Goal: Task Accomplishment & Management: Manage account settings

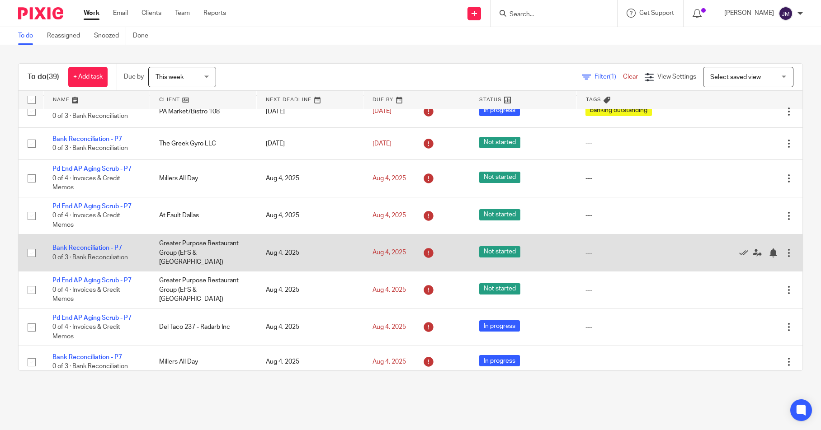
scroll to position [89, 0]
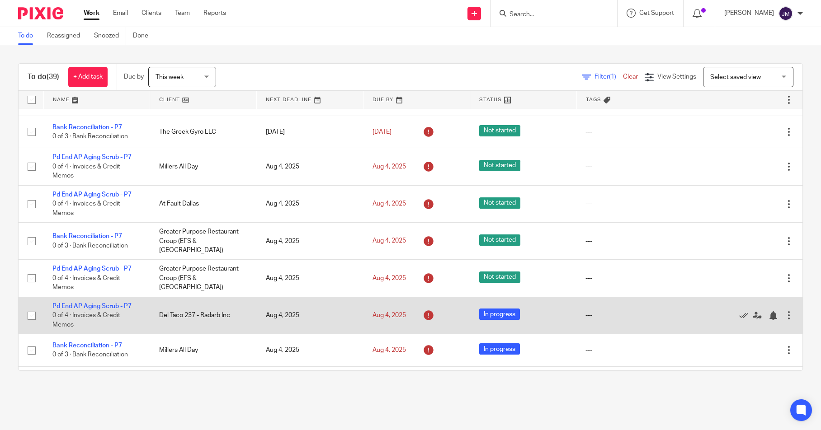
click at [30, 313] on input "checkbox" at bounding box center [31, 315] width 17 height 17
checkbox input "true"
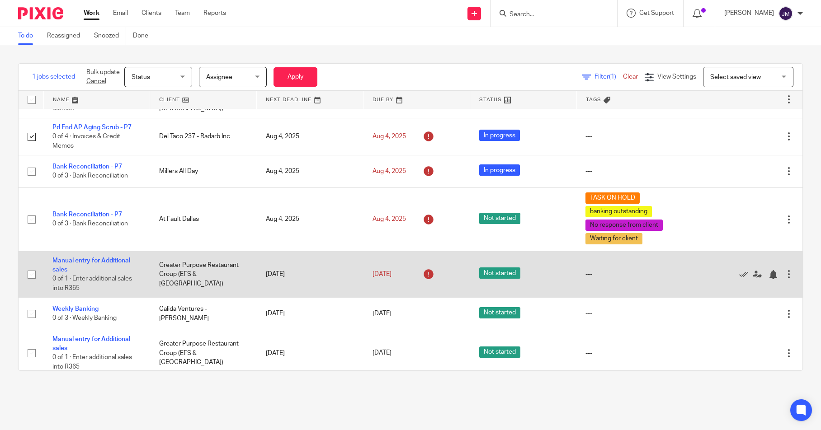
scroll to position [296, 0]
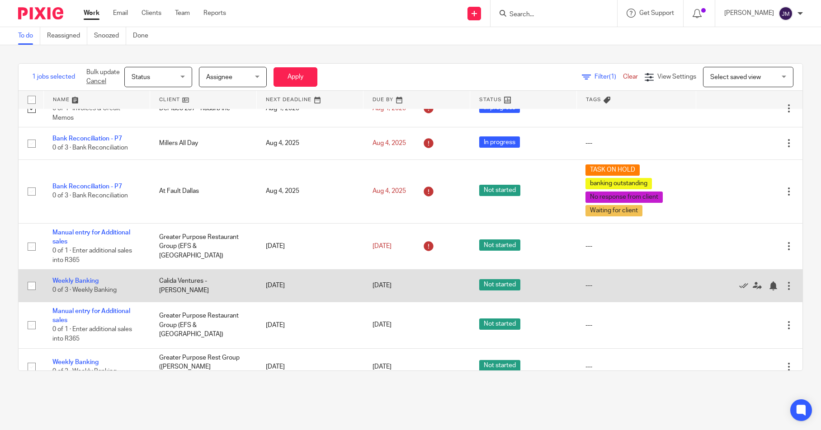
click at [32, 288] on input "checkbox" at bounding box center [31, 285] width 17 height 17
checkbox input "true"
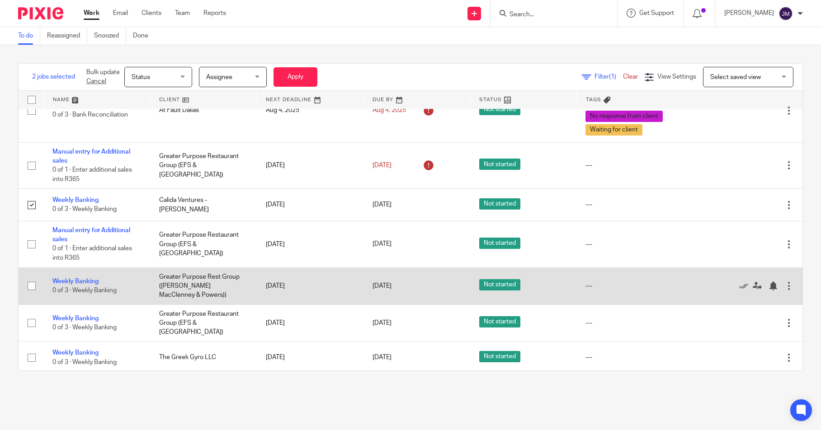
scroll to position [379, 0]
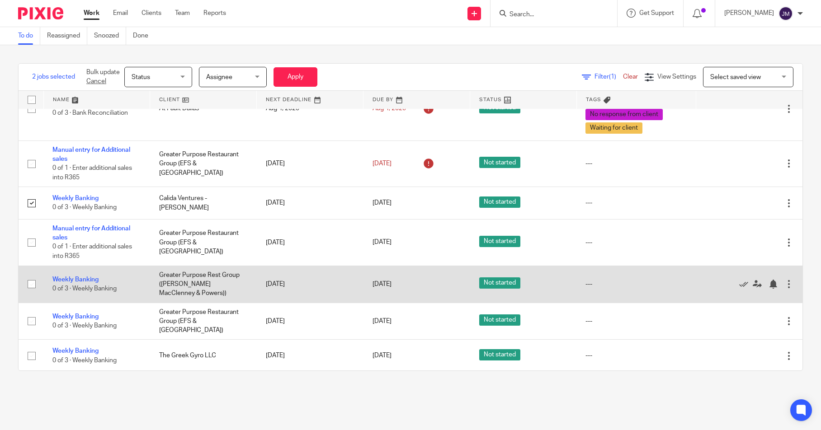
click at [32, 287] on input "checkbox" at bounding box center [31, 284] width 17 height 17
checkbox input "true"
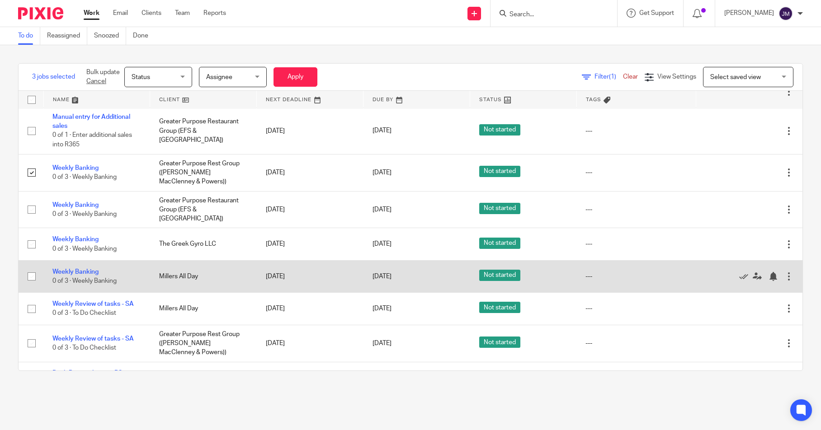
scroll to position [535, 0]
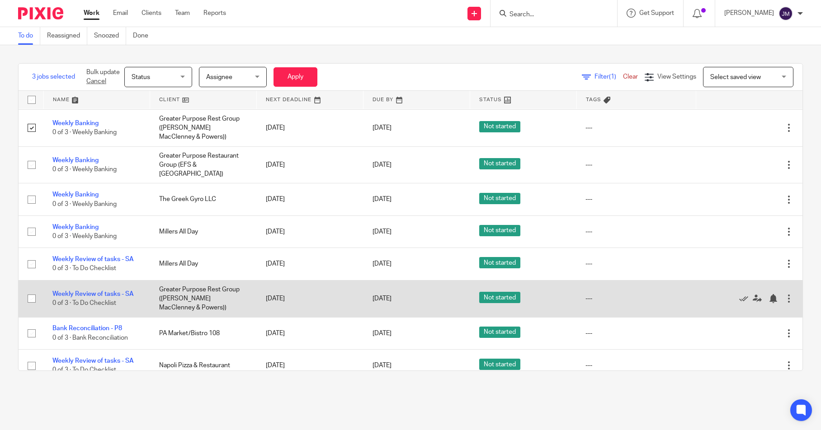
click at [32, 296] on input "checkbox" at bounding box center [31, 298] width 17 height 17
checkbox input "true"
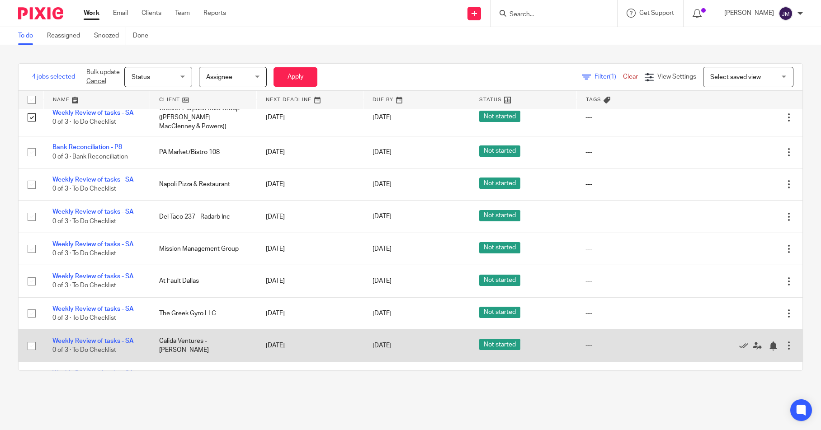
scroll to position [757, 0]
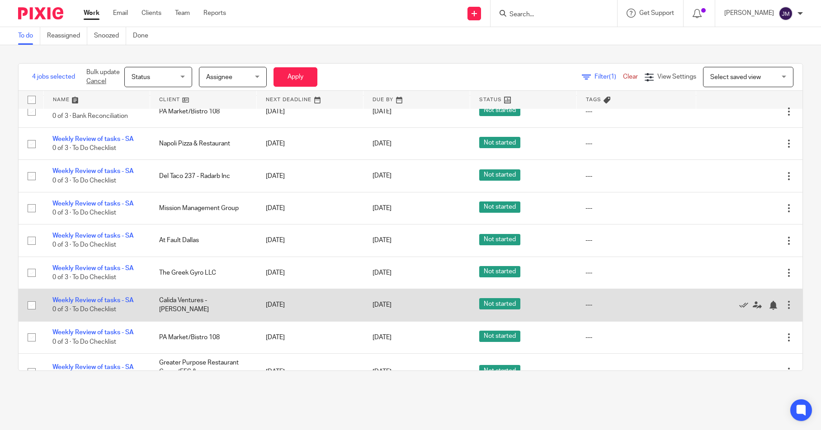
click at [32, 305] on input "checkbox" at bounding box center [31, 305] width 17 height 17
checkbox input "true"
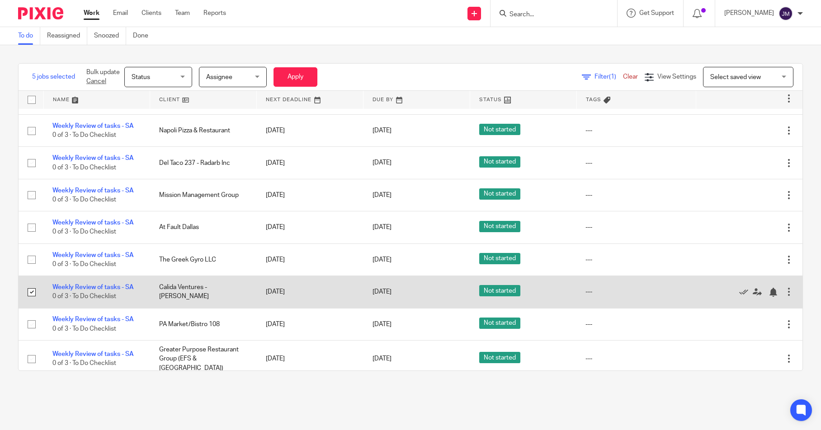
scroll to position [834, 0]
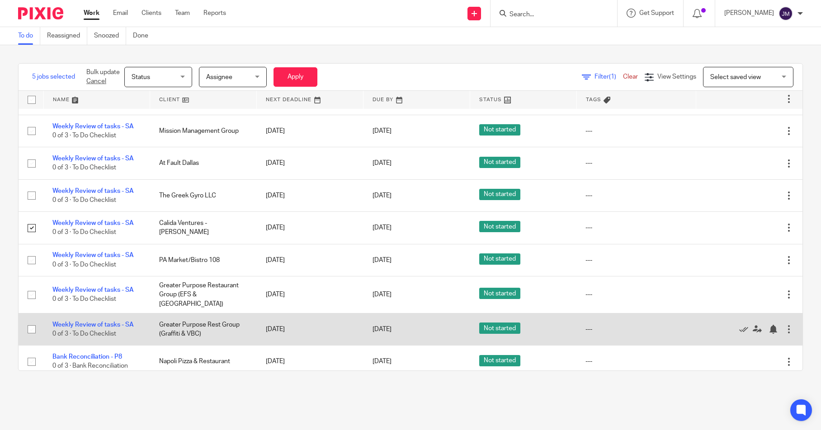
click at [31, 323] on input "checkbox" at bounding box center [31, 329] width 17 height 17
checkbox input "true"
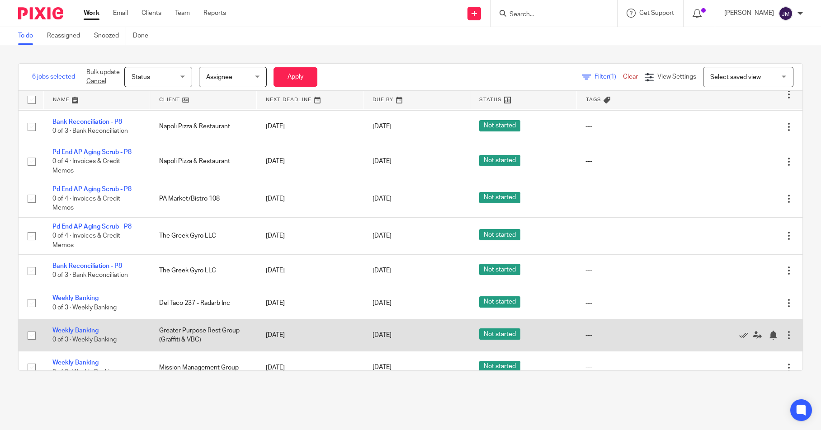
scroll to position [1071, 0]
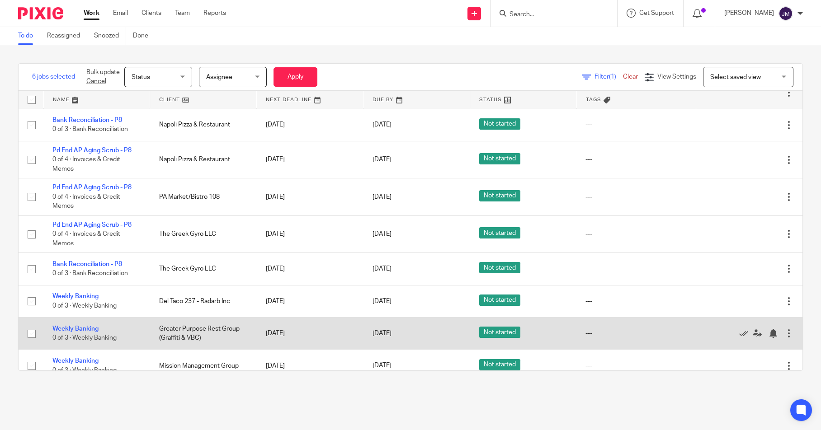
click at [32, 331] on input "checkbox" at bounding box center [31, 333] width 17 height 17
checkbox input "true"
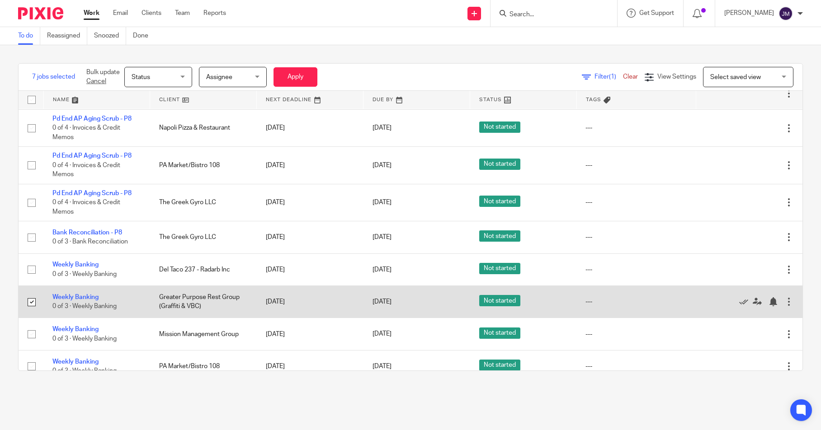
scroll to position [1001, 0]
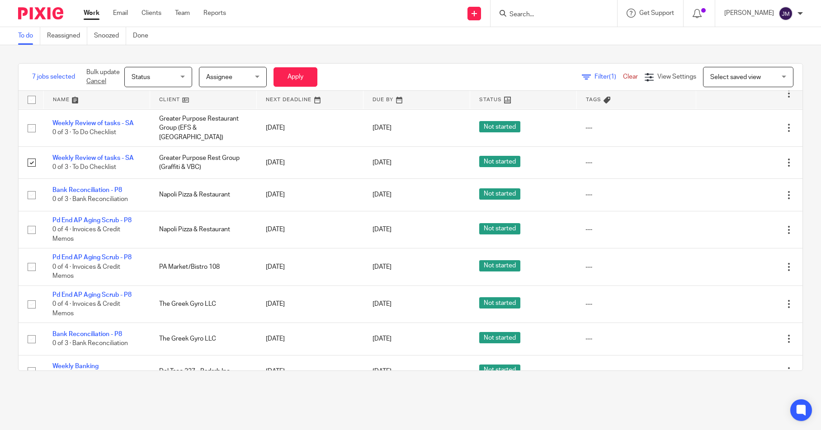
click at [187, 78] on div "Status Status" at bounding box center [158, 77] width 68 height 20
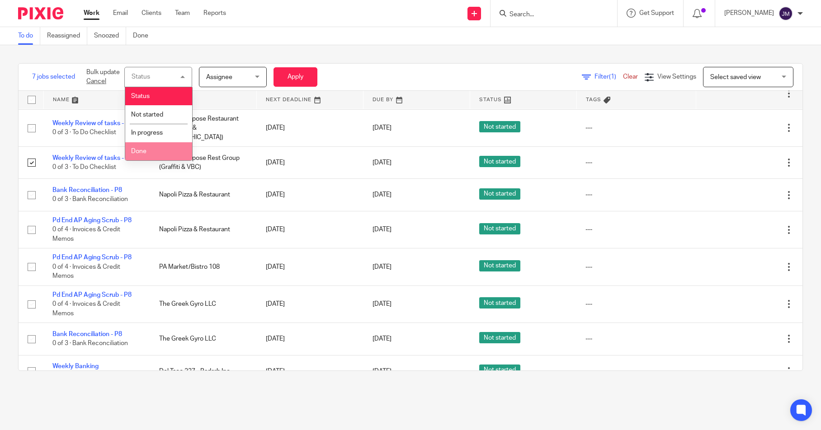
click at [163, 149] on li "Done" at bounding box center [158, 151] width 67 height 19
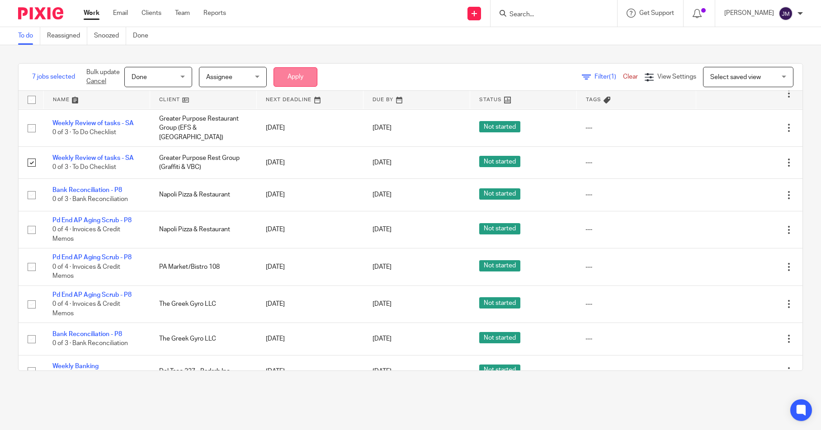
click at [309, 76] on button "Apply" at bounding box center [295, 76] width 44 height 19
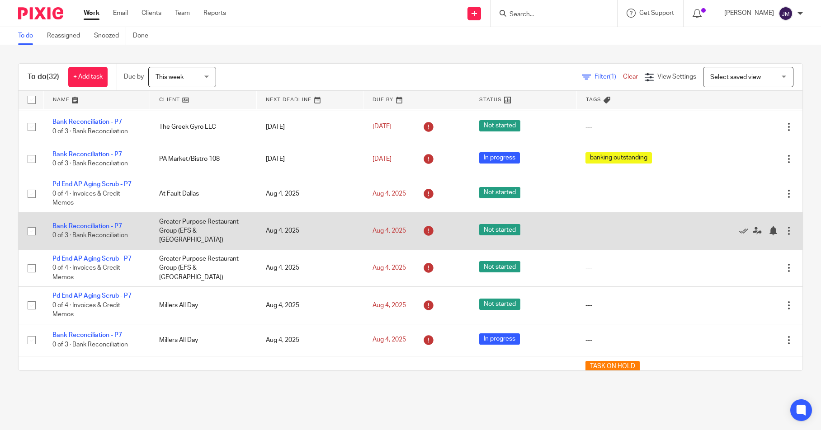
scroll to position [64, 0]
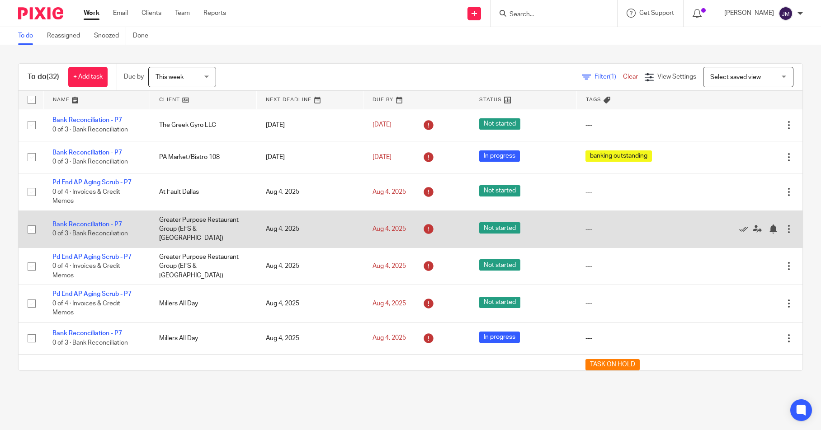
click at [85, 223] on link "Bank Reconciliation - P7" at bounding box center [87, 224] width 70 height 6
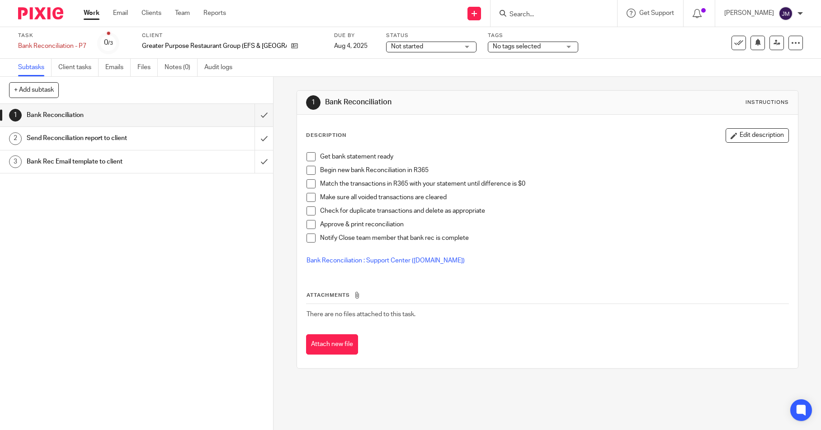
click at [516, 49] on span "No tags selected" at bounding box center [517, 46] width 48 height 6
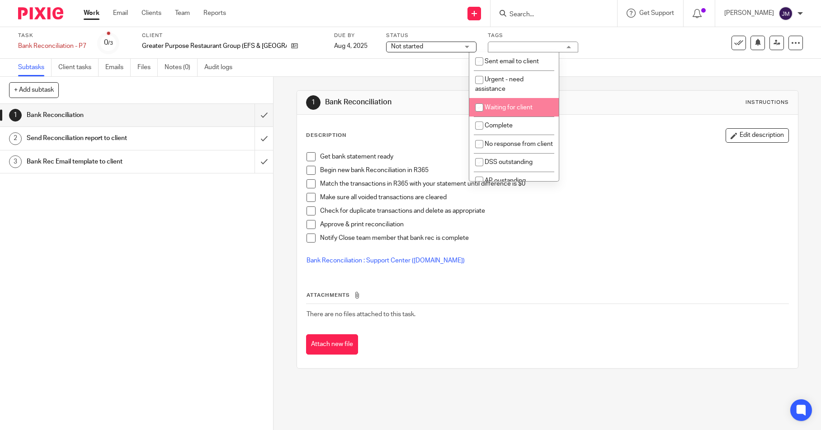
click at [504, 104] on li "Waiting for client" at bounding box center [513, 107] width 89 height 19
checkbox input "true"
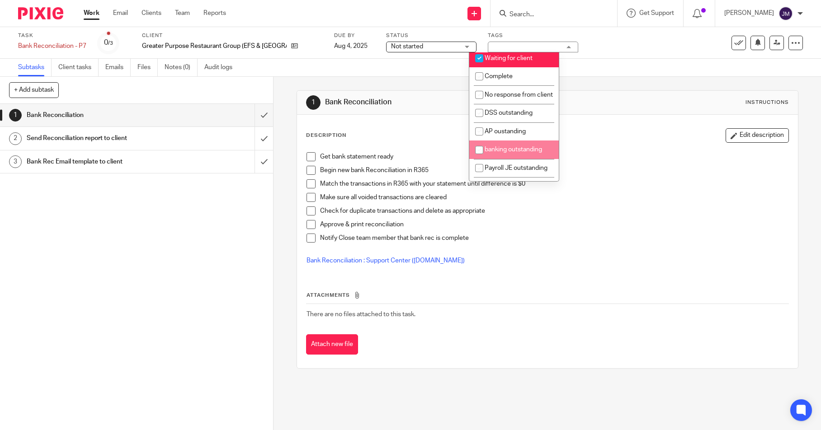
click at [498, 153] on span "banking outstanding" at bounding box center [512, 149] width 57 height 6
checkbox input "true"
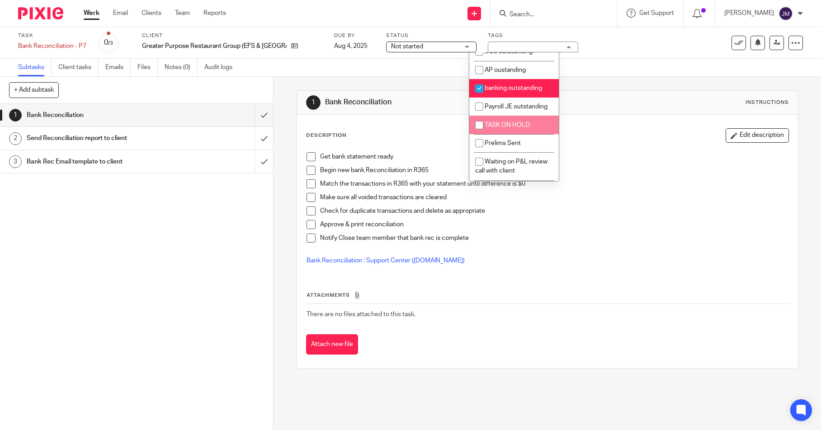
scroll to position [118, 0]
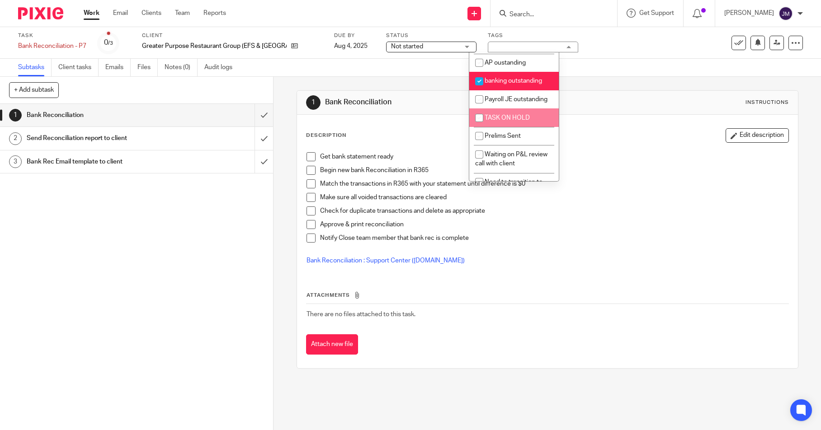
click at [487, 127] on input "checkbox" at bounding box center [478, 117] width 17 height 17
checkbox input "true"
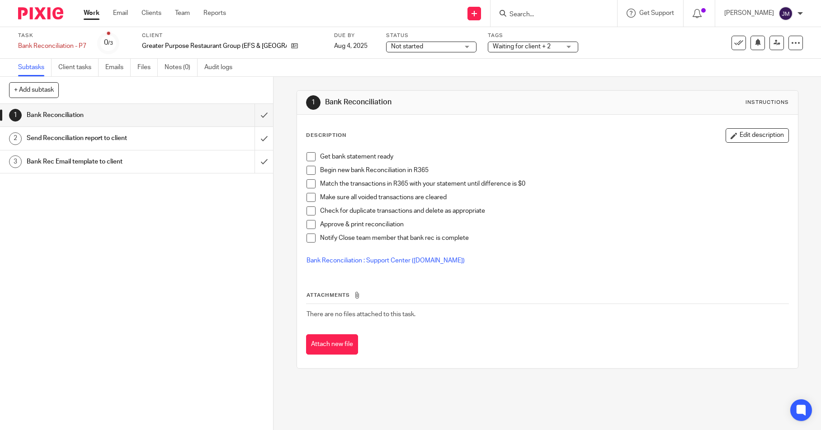
click at [392, 100] on h1 "Bank Reconciliation" at bounding box center [445, 102] width 241 height 9
click at [33, 10] on img at bounding box center [40, 13] width 45 height 12
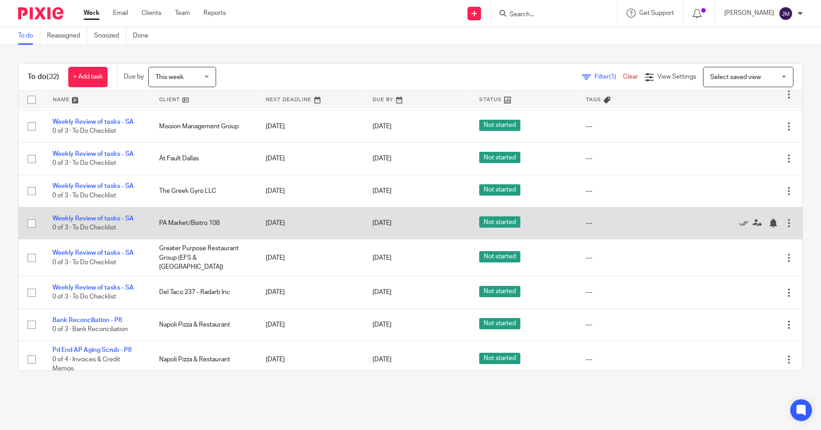
scroll to position [668, 0]
